Goal: Task Accomplishment & Management: Use online tool/utility

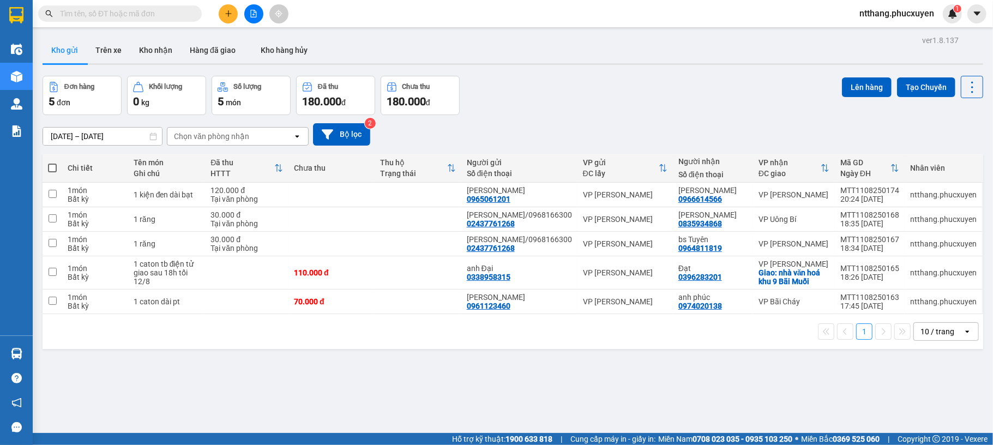
click at [908, 14] on span "ntthang.phucxuyen" at bounding box center [897, 14] width 92 height 14
click at [897, 34] on span "Đăng xuất" at bounding box center [901, 34] width 70 height 12
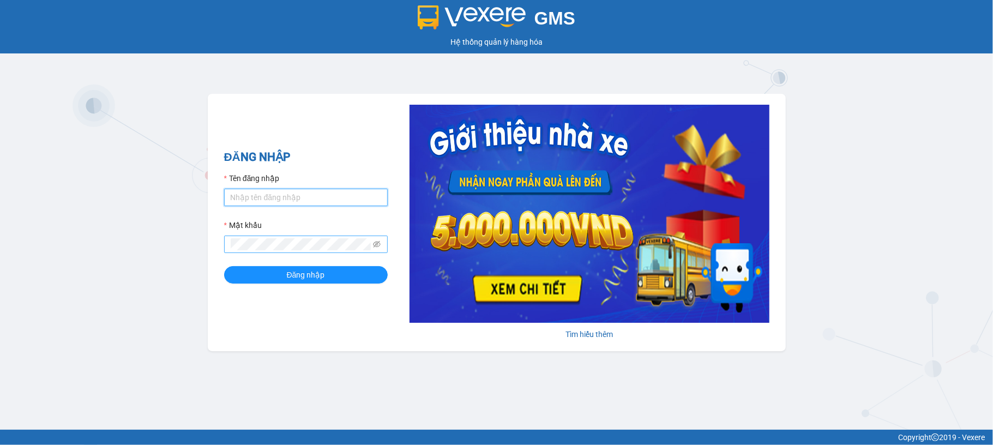
type input "nvson.phucxuyen"
click at [224, 266] on button "Đăng nhập" at bounding box center [306, 274] width 164 height 17
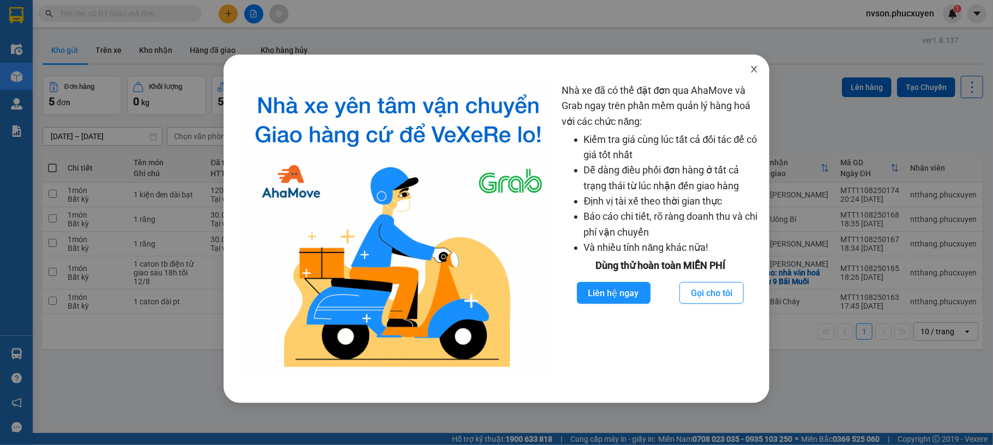
click at [753, 77] on span "Close" at bounding box center [754, 70] width 31 height 31
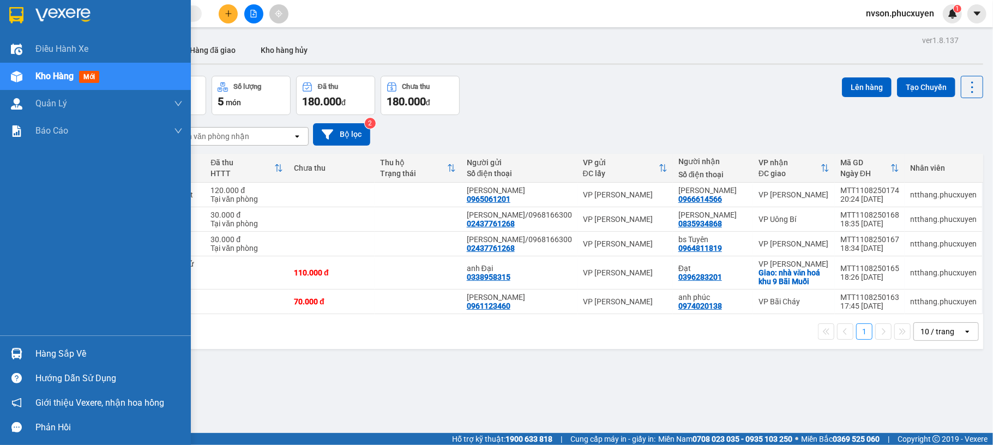
click at [37, 363] on div "Hàng sắp về" at bounding box center [95, 353] width 191 height 25
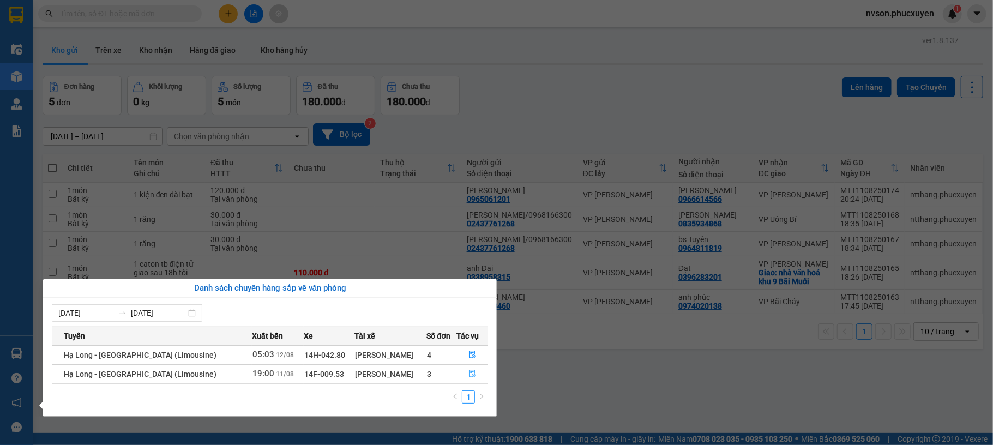
click at [469, 373] on icon "file-done" at bounding box center [472, 374] width 8 height 8
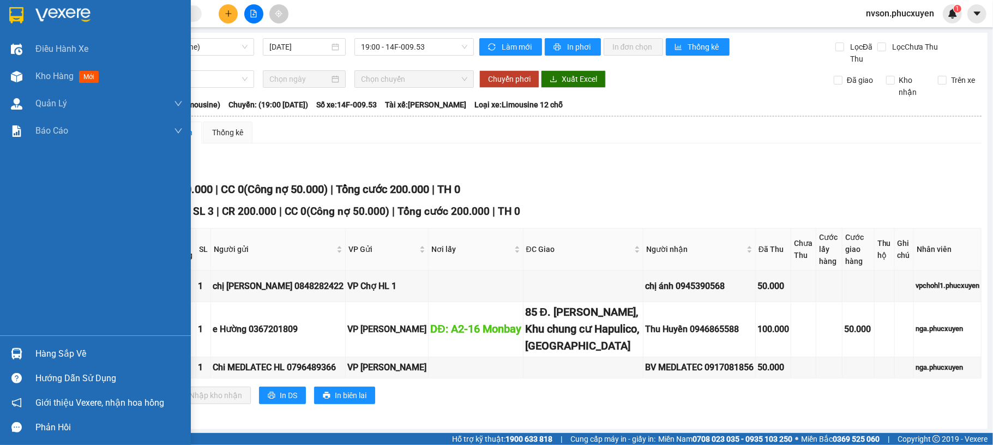
click at [16, 354] on img at bounding box center [16, 353] width 11 height 11
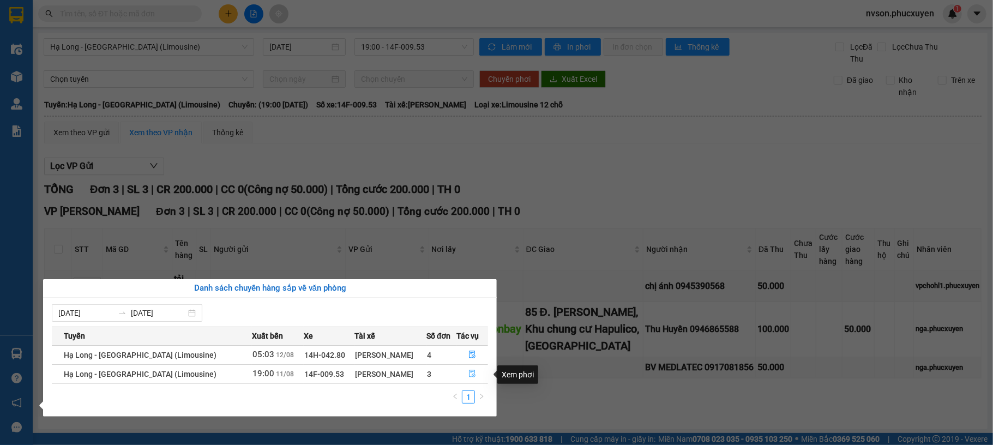
click at [468, 375] on icon "file-done" at bounding box center [472, 374] width 8 height 8
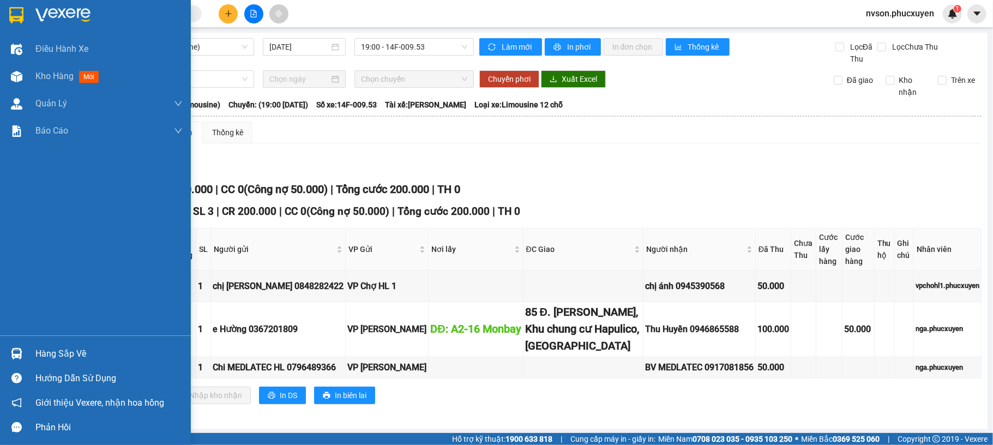
click at [43, 356] on div "Hàng sắp về" at bounding box center [108, 354] width 147 height 16
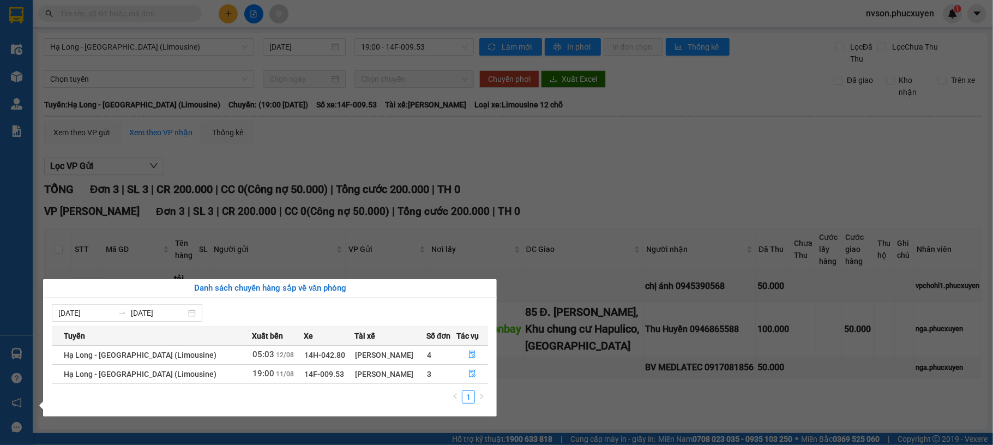
click at [579, 209] on section "Kết quả tìm kiếm ( 0 ) Bộ lọc No Data nvson.phucxuyen 1 Điều hành xe Kho hàng m…" at bounding box center [496, 222] width 993 height 445
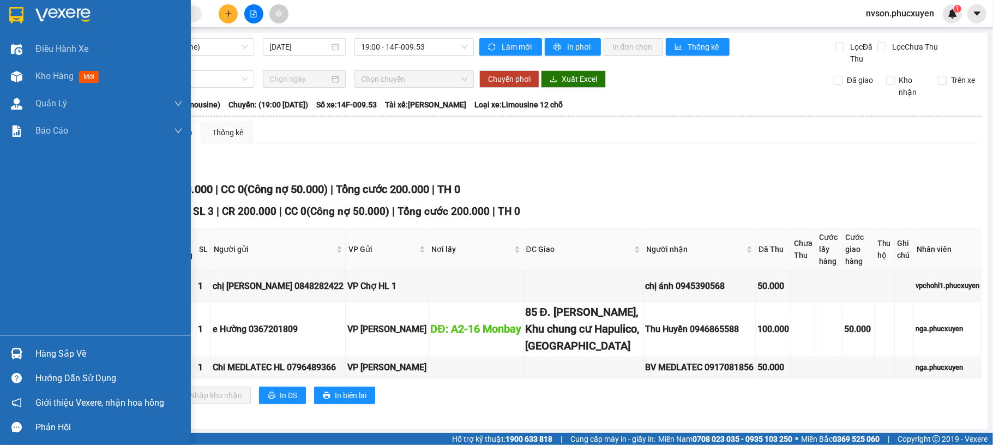
click at [18, 348] on img at bounding box center [16, 353] width 11 height 11
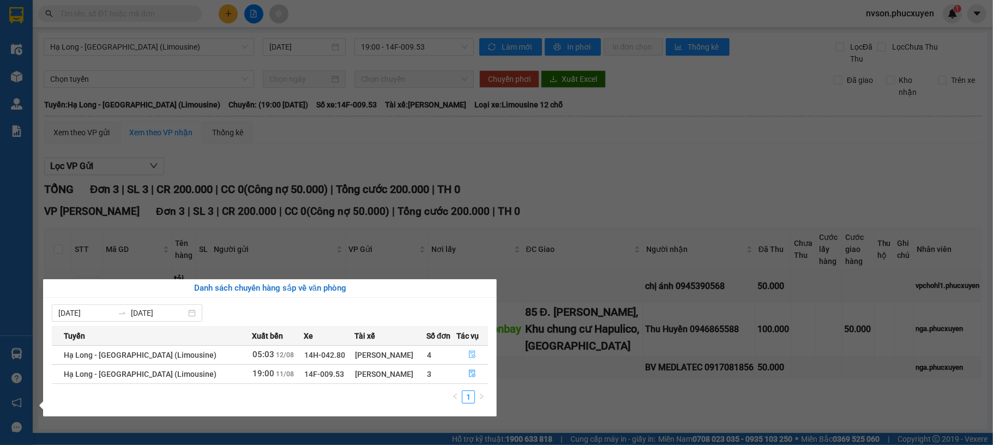
click at [470, 357] on icon "file-done" at bounding box center [472, 355] width 8 height 8
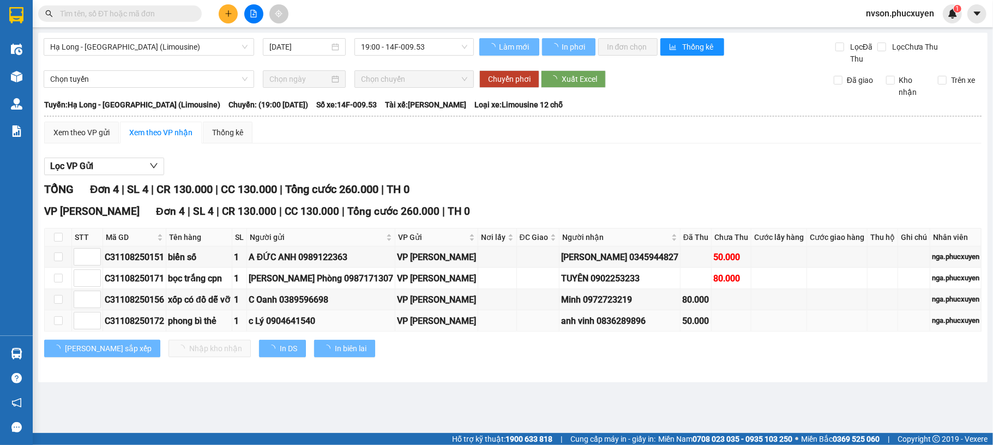
type input "12/08/2025"
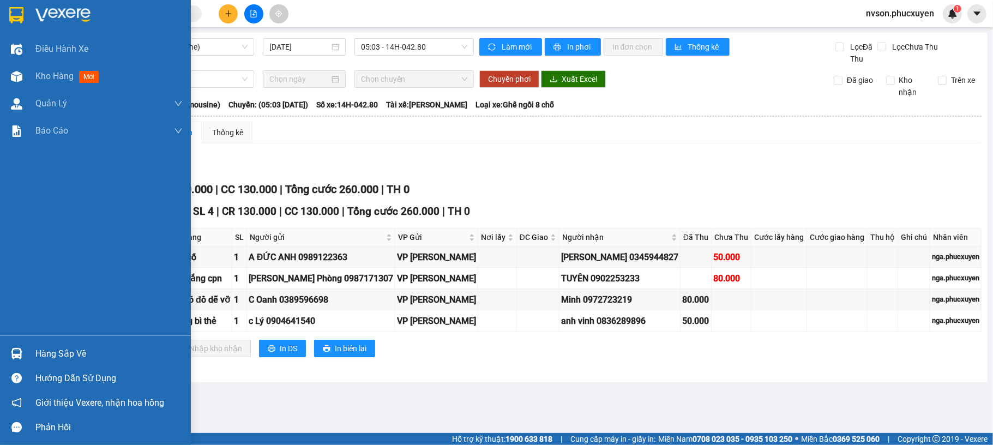
click at [27, 353] on div "Hàng sắp về" at bounding box center [95, 353] width 191 height 25
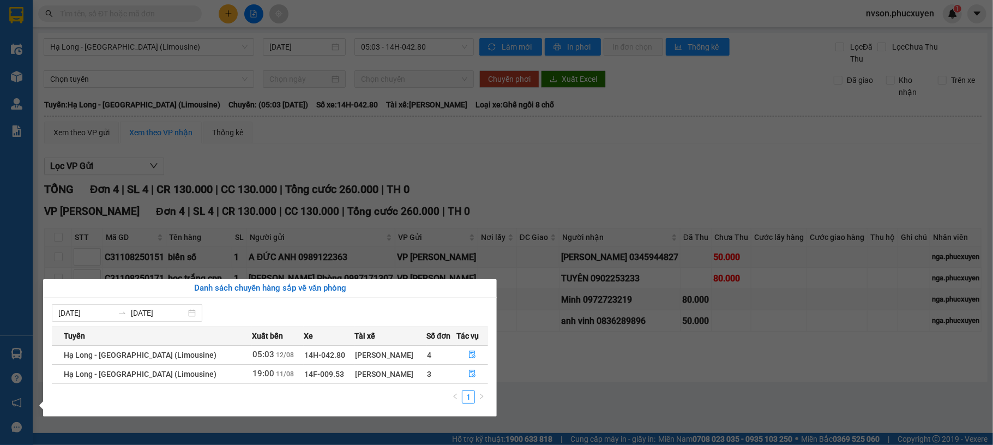
click at [579, 177] on section "Kết quả tìm kiếm ( 0 ) Bộ lọc No Data nvson.phucxuyen 1 Điều hành xe Kho hàng m…" at bounding box center [496, 222] width 993 height 445
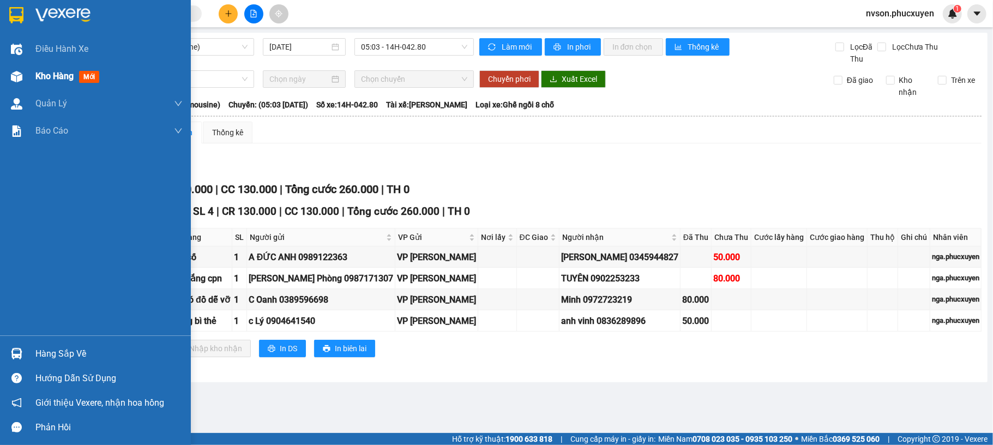
click at [31, 79] on div "Kho hàng mới" at bounding box center [95, 76] width 191 height 27
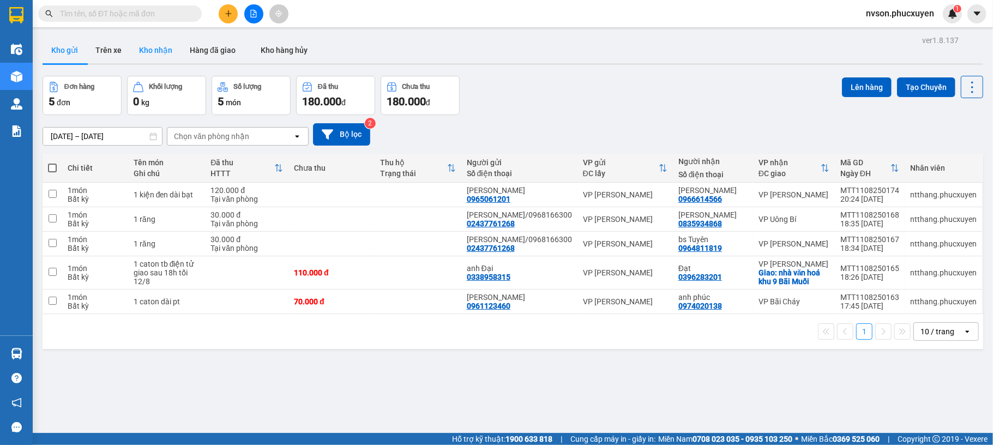
click at [157, 60] on button "Kho nhận" at bounding box center [155, 50] width 51 height 26
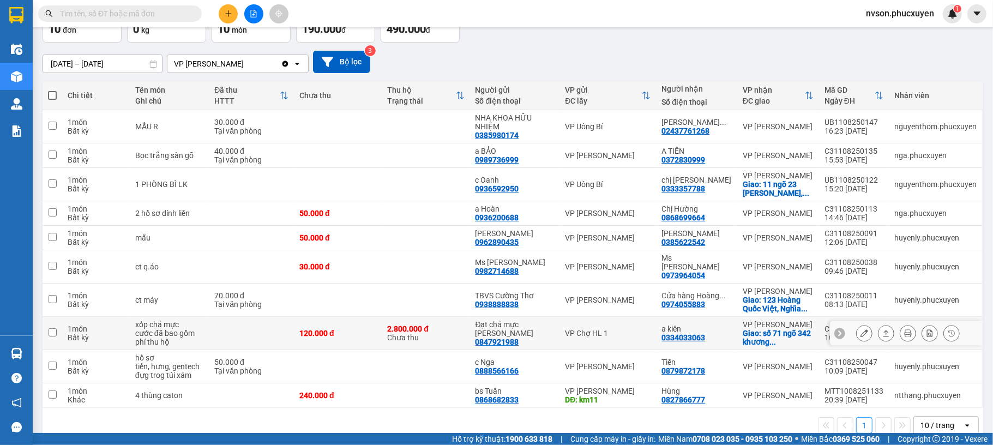
scroll to position [112, 0]
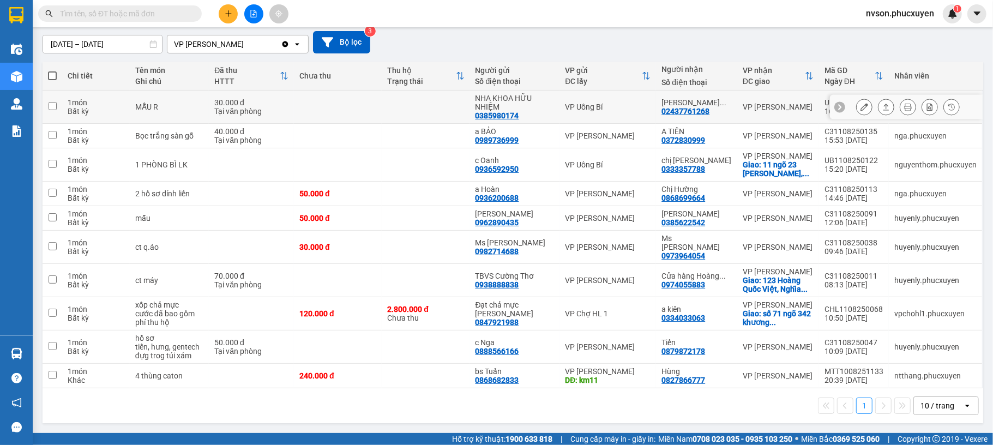
click at [622, 102] on div "VP Uông Bí" at bounding box center [608, 106] width 86 height 9
checkbox input "true"
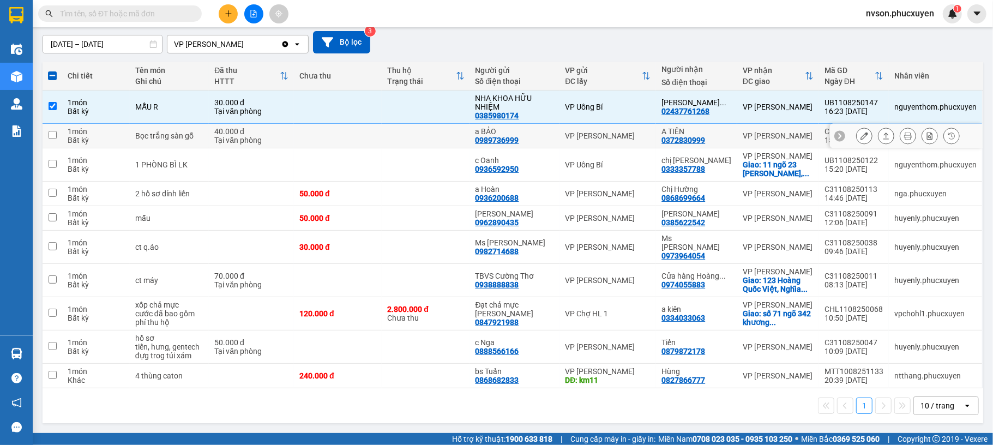
click at [636, 131] on div "VP Hạ Long" at bounding box center [608, 135] width 86 height 9
checkbox input "true"
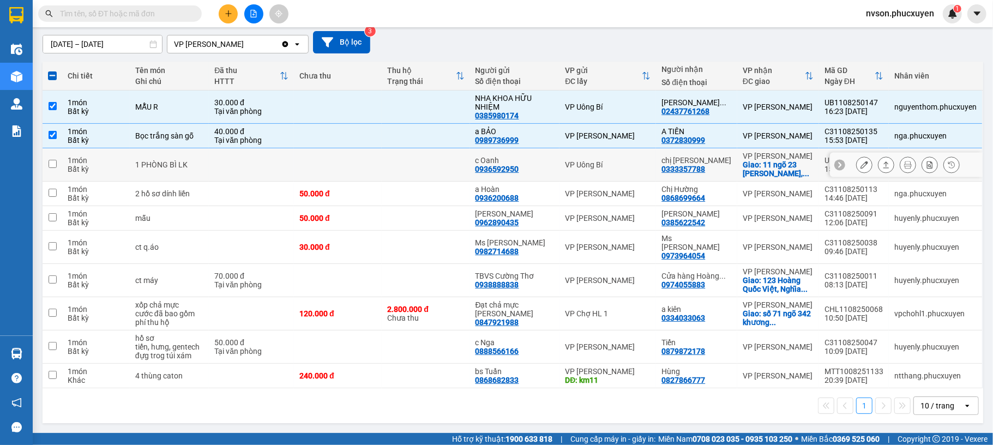
click at [634, 160] on div "VP Uông Bí" at bounding box center [608, 164] width 86 height 9
checkbox input "true"
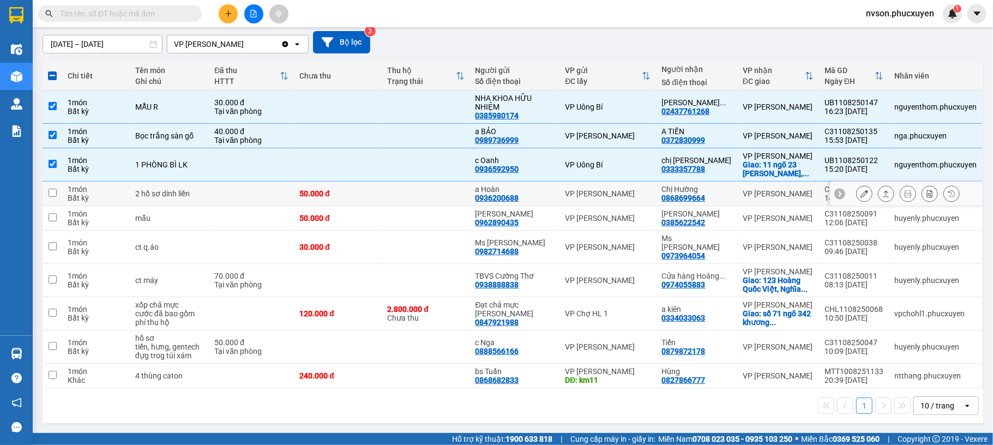
click at [628, 189] on div "VP Hạ Long" at bounding box center [608, 193] width 86 height 9
checkbox input "true"
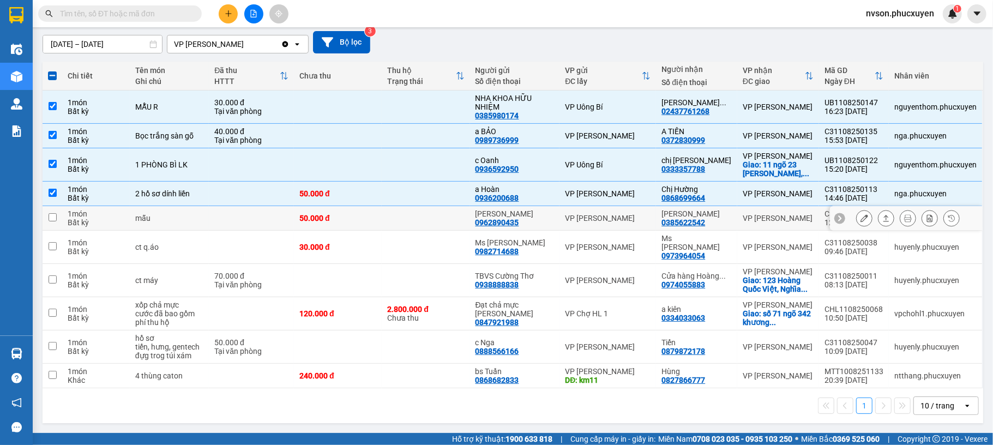
click at [626, 214] on div "VP Hạ Long" at bounding box center [608, 218] width 86 height 9
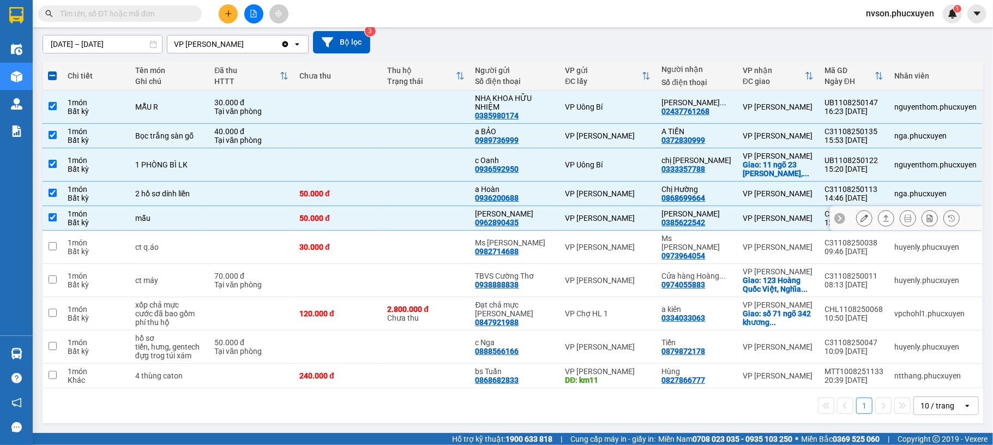
checkbox input "true"
click at [617, 238] on td "VP Hạ Long" at bounding box center [607, 247] width 97 height 33
checkbox input "true"
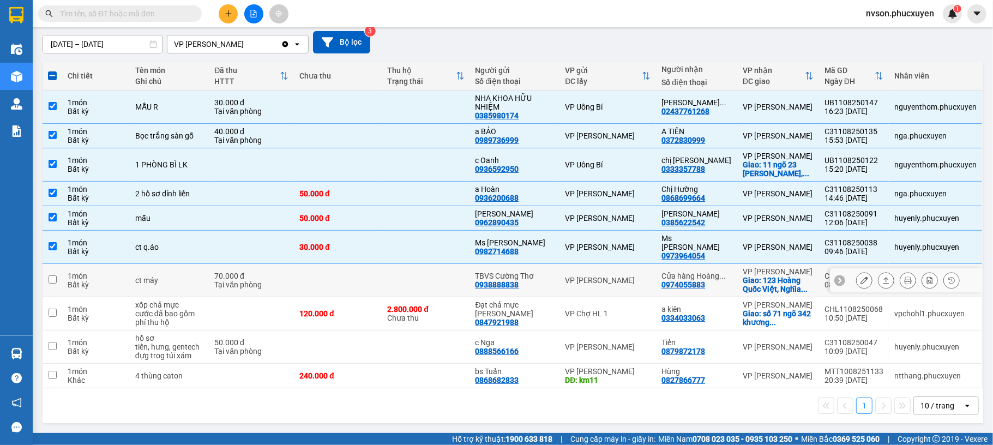
click at [619, 276] on div "VP Hạ Long" at bounding box center [608, 280] width 86 height 9
checkbox input "true"
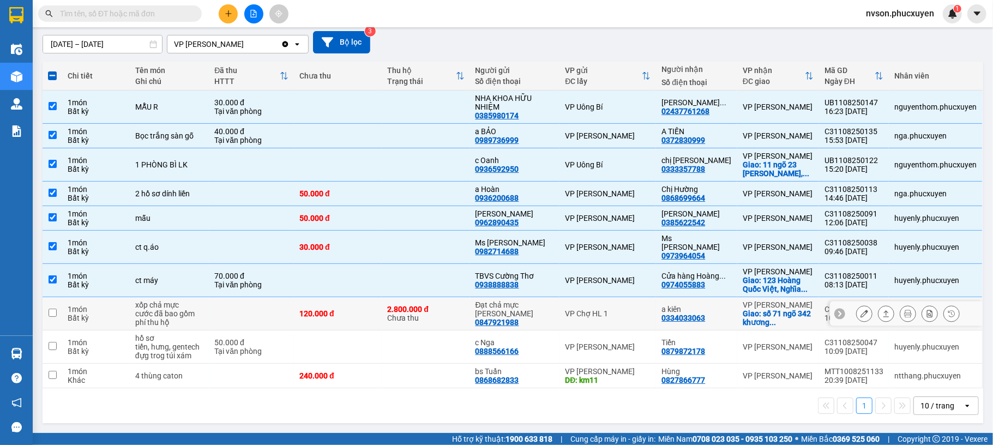
click at [629, 301] on td "VP Chợ HL 1" at bounding box center [607, 313] width 97 height 33
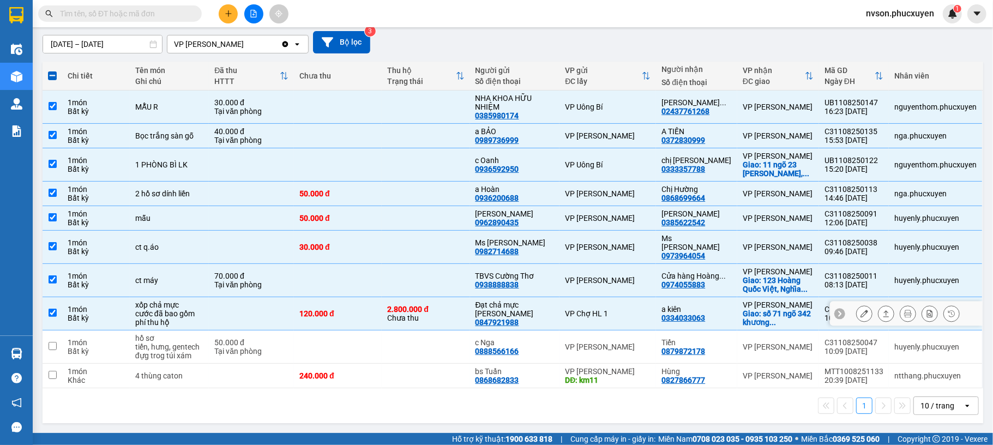
checkbox input "true"
click at [625, 349] on div "VP Hạ Long" at bounding box center [608, 346] width 86 height 9
checkbox input "true"
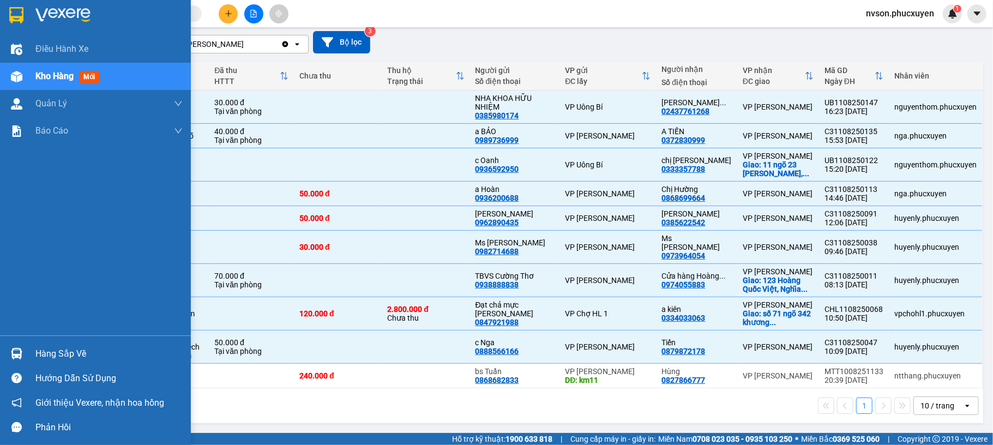
click at [31, 354] on div "Hàng sắp về" at bounding box center [95, 353] width 191 height 25
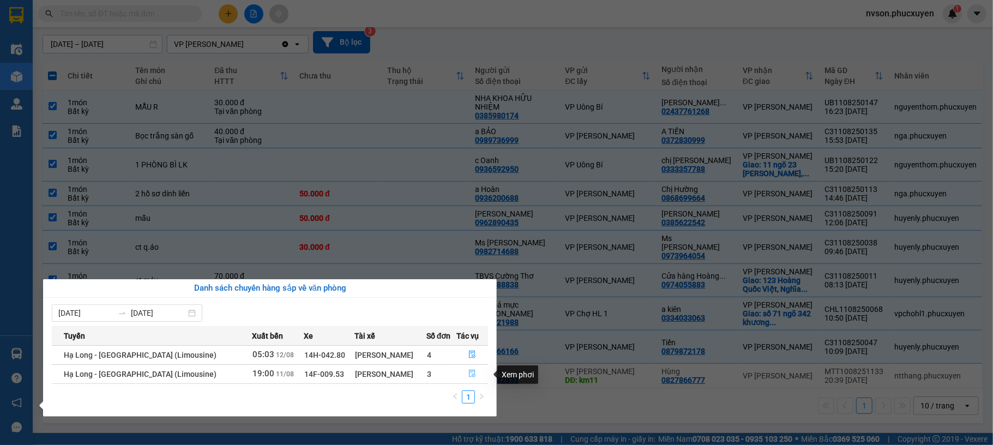
click at [465, 373] on button "button" at bounding box center [472, 373] width 31 height 17
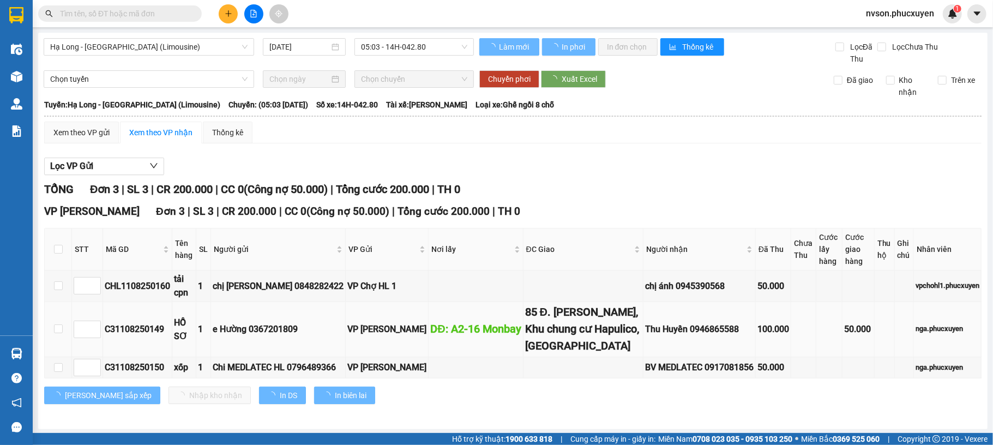
type input "11/08/2025"
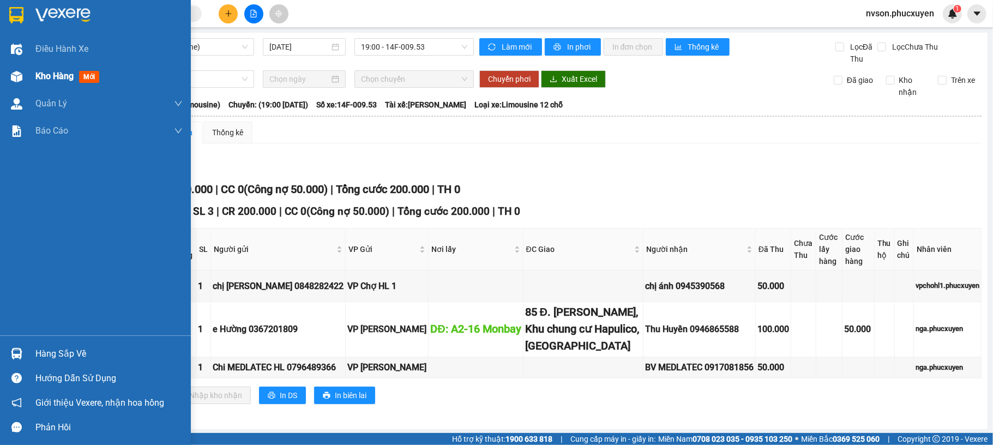
click at [23, 84] on div at bounding box center [16, 76] width 19 height 19
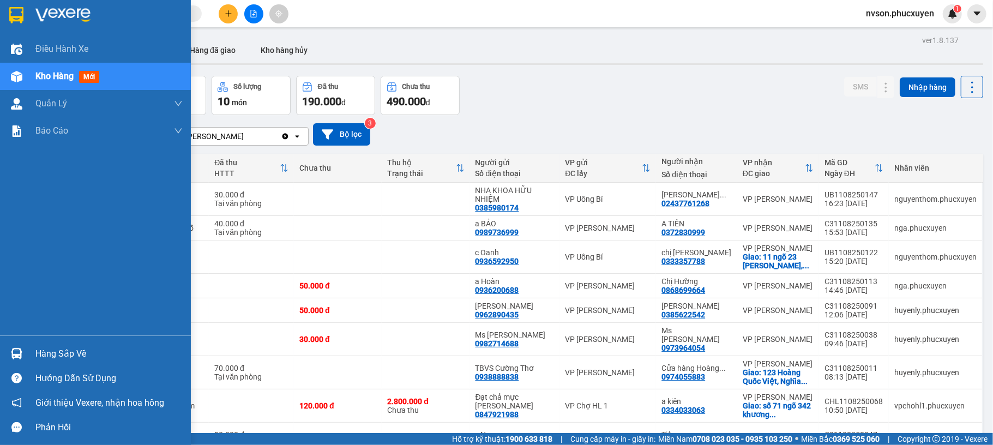
click at [11, 359] on img at bounding box center [16, 353] width 11 height 11
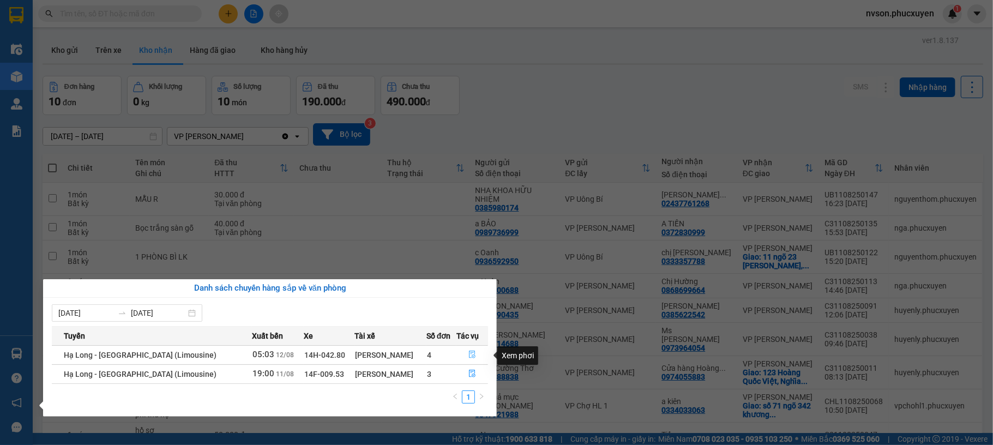
click at [472, 355] on icon "file-done" at bounding box center [472, 355] width 8 height 8
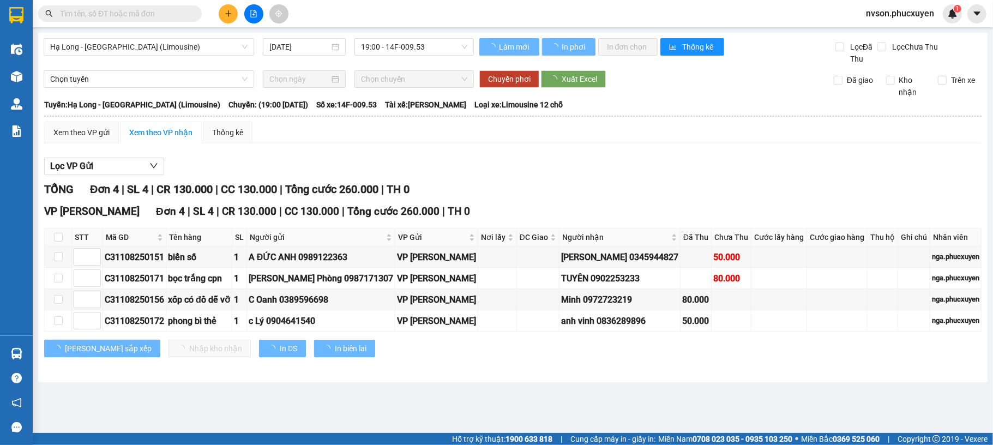
type input "12/08/2025"
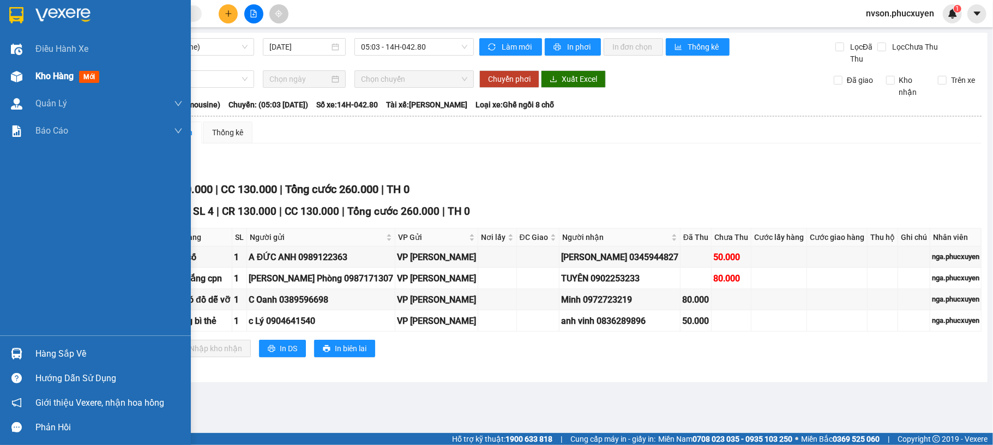
click at [16, 72] on img at bounding box center [16, 76] width 11 height 11
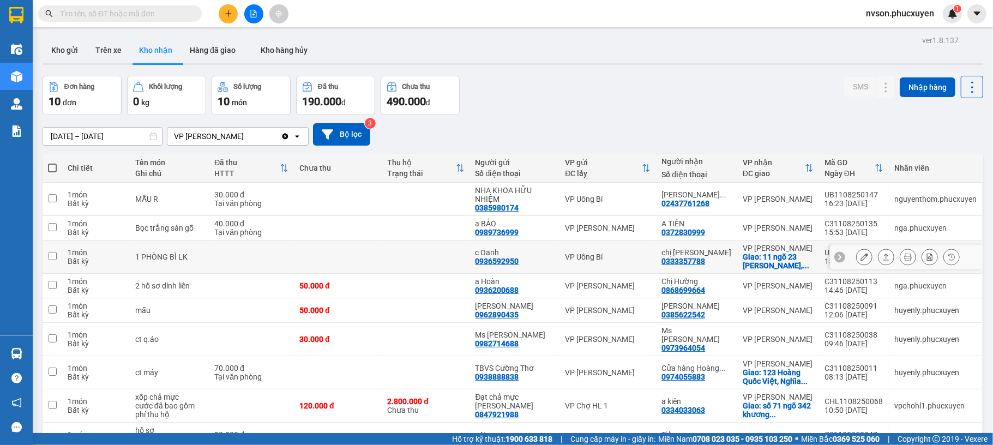
scroll to position [112, 0]
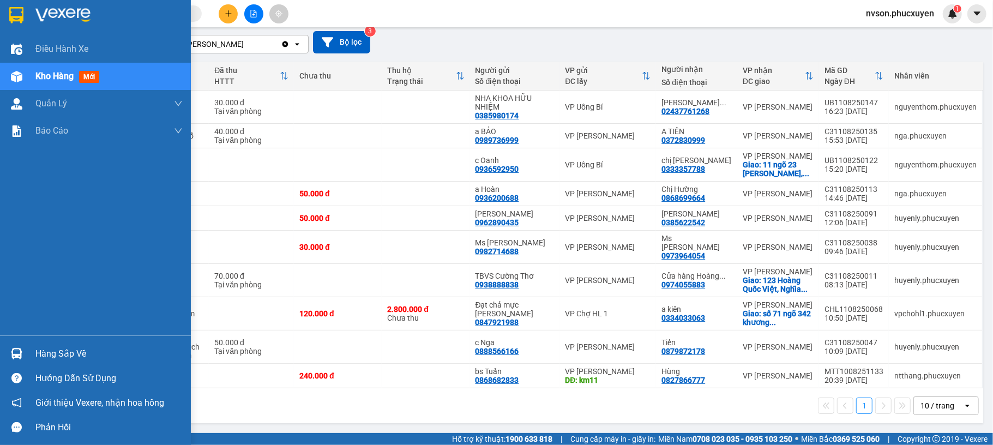
click at [20, 356] on img at bounding box center [16, 353] width 11 height 11
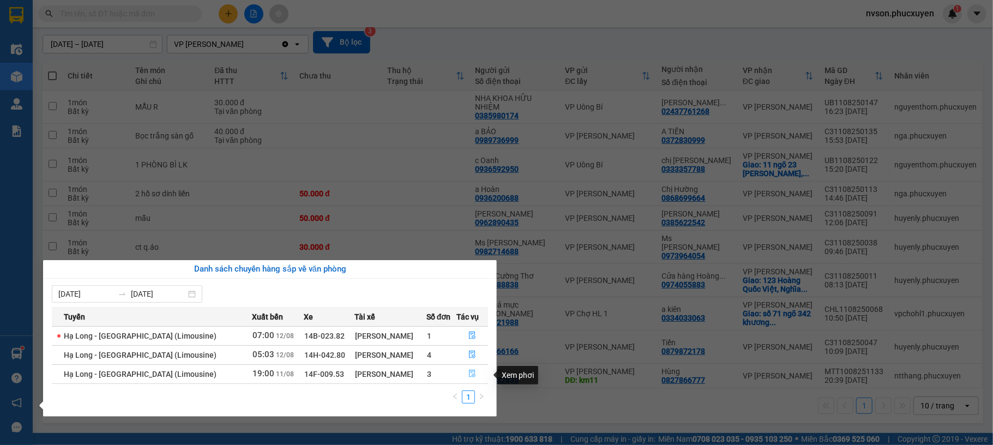
click at [468, 373] on icon "file-done" at bounding box center [472, 374] width 8 height 8
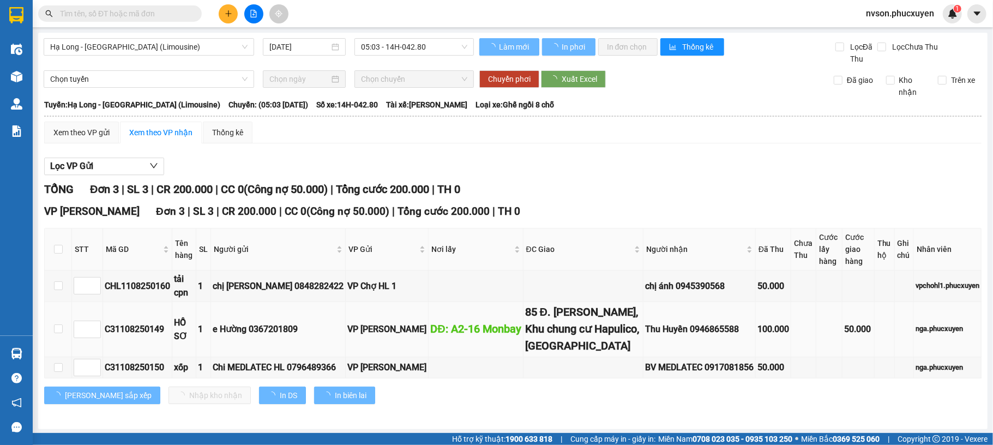
type input "11/08/2025"
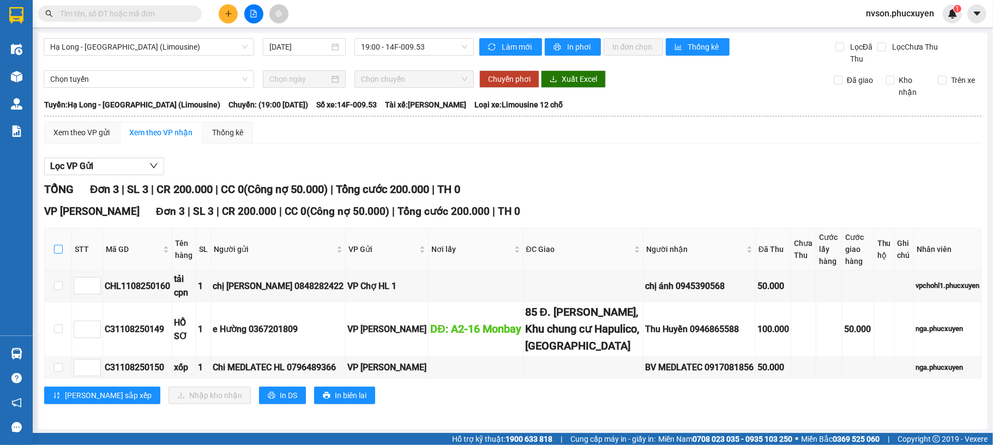
click at [55, 251] on input "checkbox" at bounding box center [58, 249] width 9 height 9
checkbox input "true"
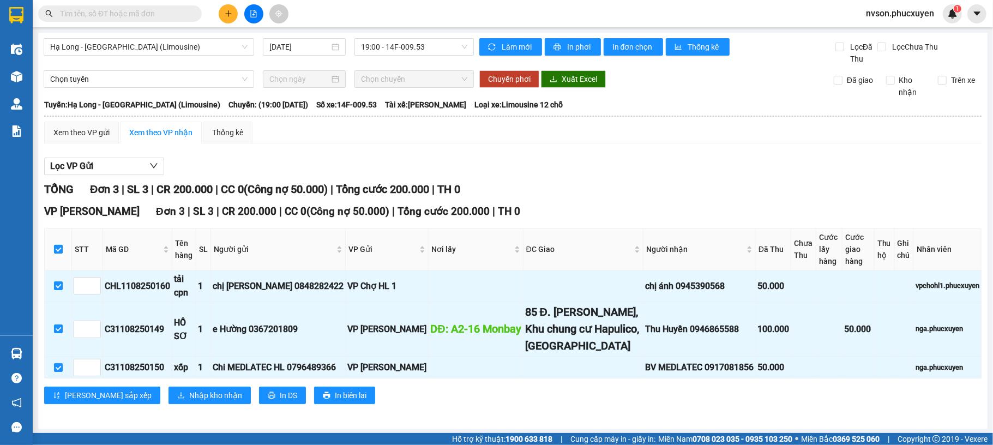
click at [55, 251] on input "checkbox" at bounding box center [58, 249] width 9 height 9
checkbox input "false"
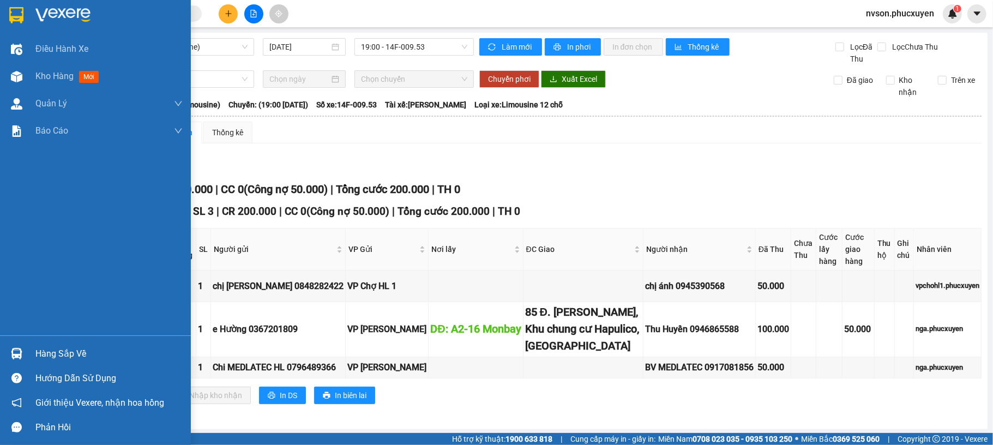
click at [11, 349] on img at bounding box center [16, 353] width 11 height 11
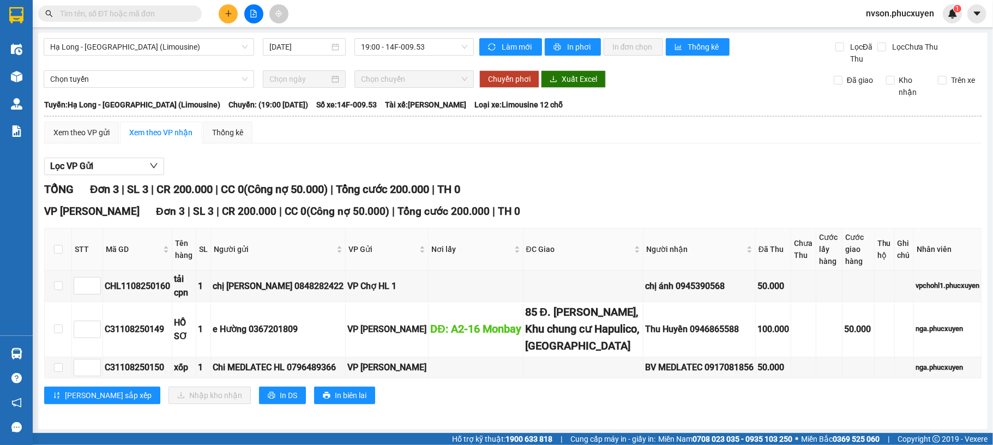
click at [604, 192] on section "Kết quả tìm kiếm ( 0 ) Bộ lọc No Data nvson.phucxuyen 1 Điều hành xe Kho hàng m…" at bounding box center [496, 222] width 993 height 445
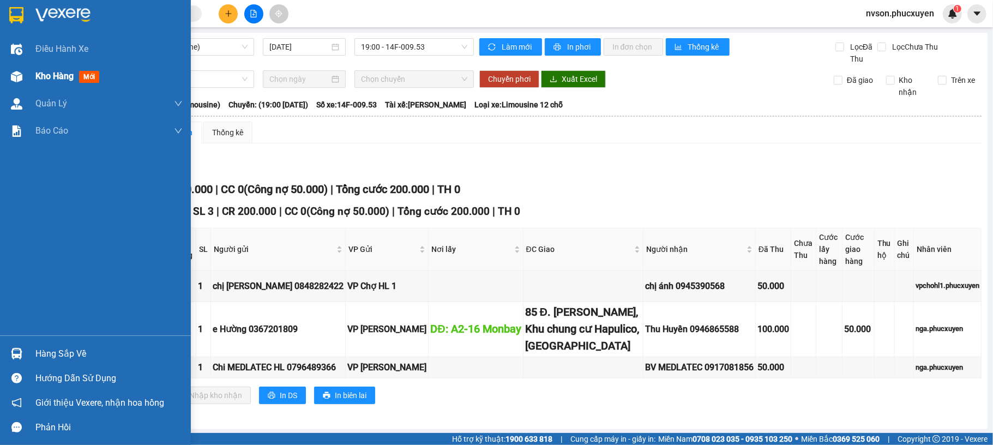
click at [47, 77] on span "Kho hàng" at bounding box center [54, 76] width 38 height 10
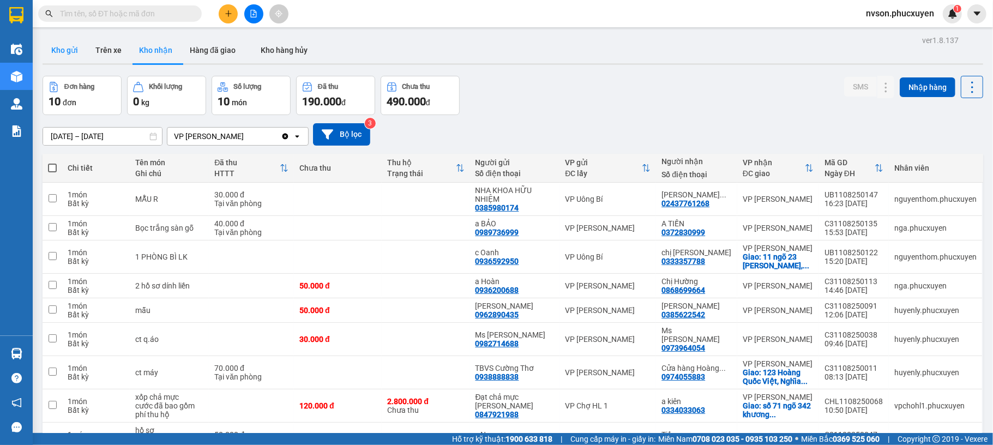
click at [75, 51] on button "Kho gửi" at bounding box center [65, 50] width 44 height 26
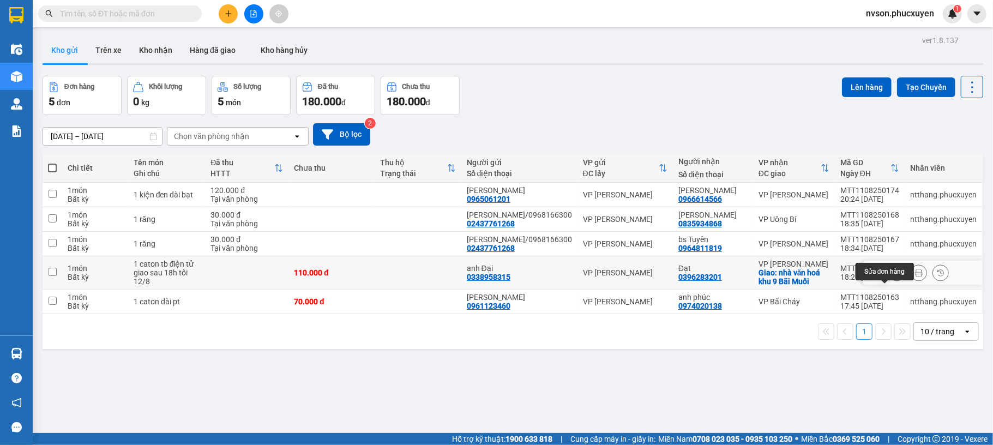
click at [890, 282] on button at bounding box center [896, 272] width 15 height 19
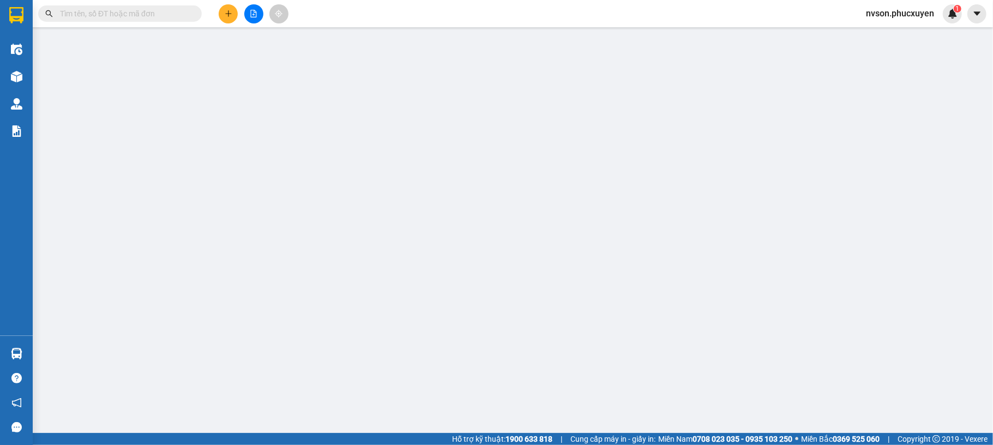
type input "0338958315"
type input "anh Đại"
type input "0396283201"
type input "Đạt"
checkbox input "true"
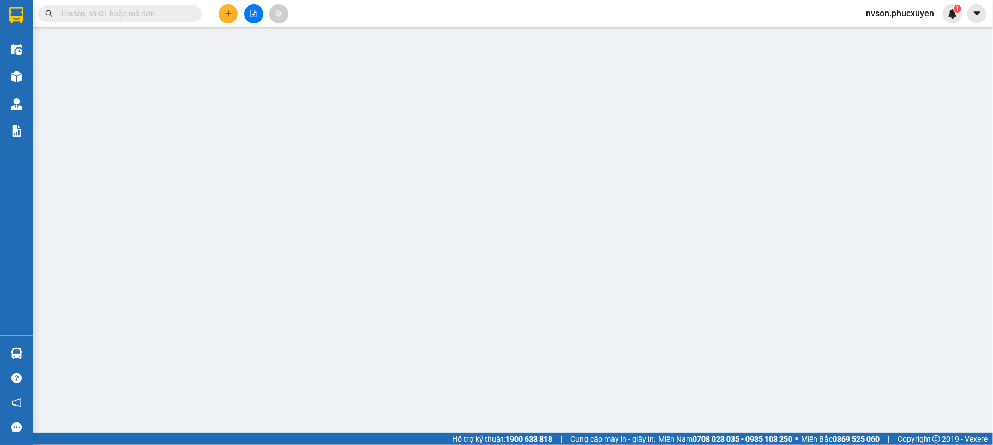
type input "nhà văn hoá khu 9 Bãi Muối"
type input "110.000"
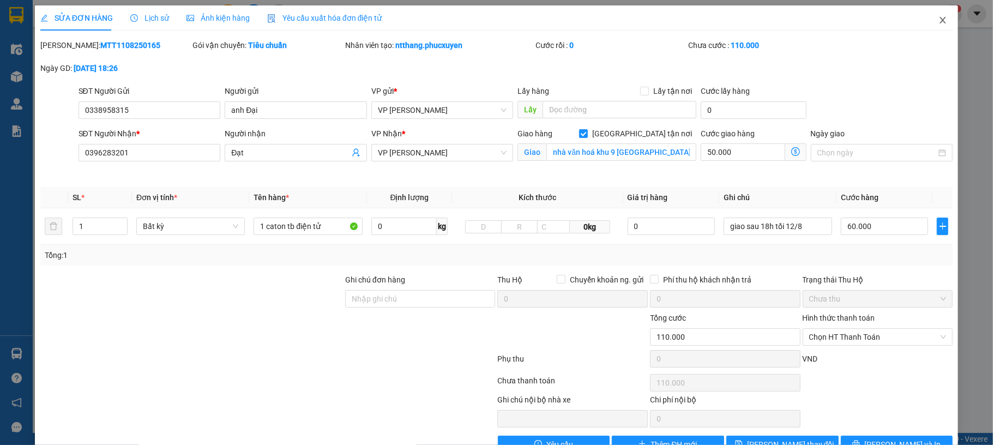
click at [932, 25] on span "Close" at bounding box center [942, 20] width 31 height 31
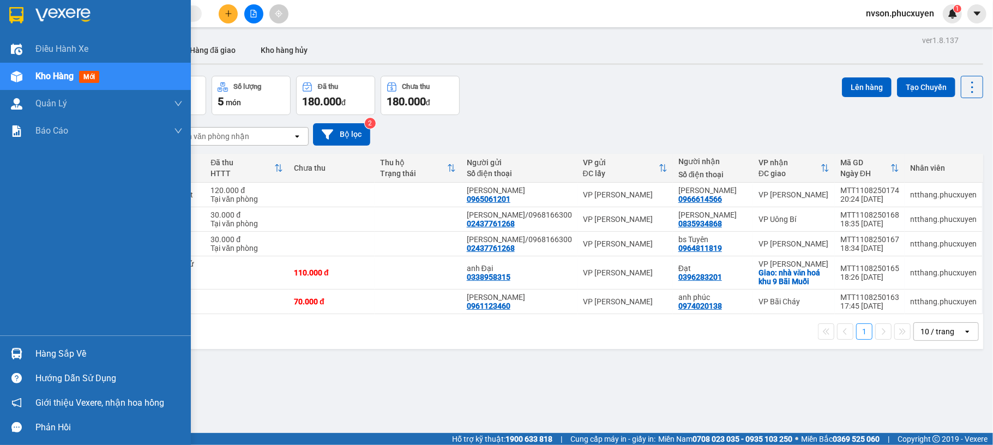
click at [31, 345] on div "Hàng sắp về" at bounding box center [95, 353] width 191 height 25
